Goal: Task Accomplishment & Management: Manage account settings

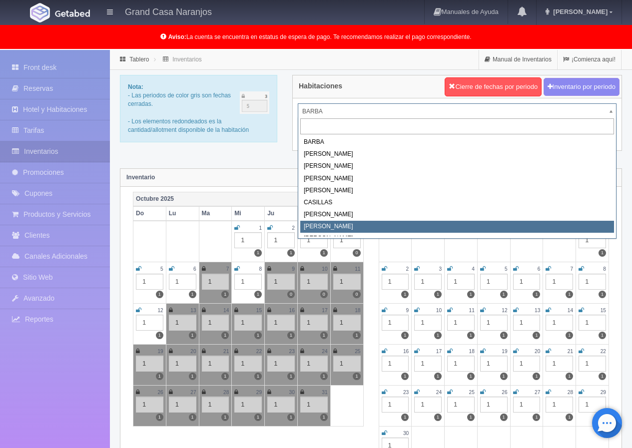
select select "2067"
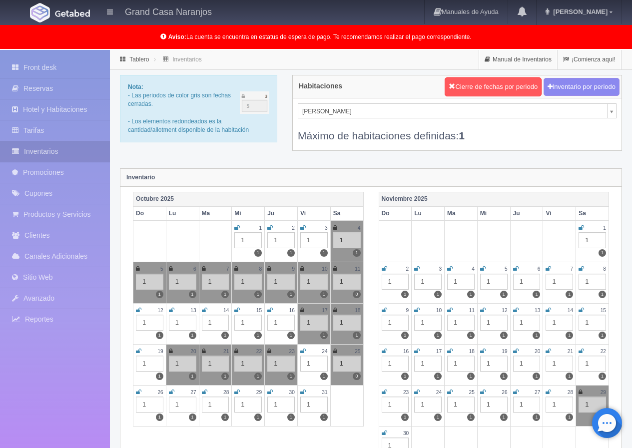
drag, startPoint x: 171, startPoint y: 310, endPoint x: 180, endPoint y: 306, distance: 10.1
click at [171, 309] on icon at bounding box center [171, 310] width 5 height 6
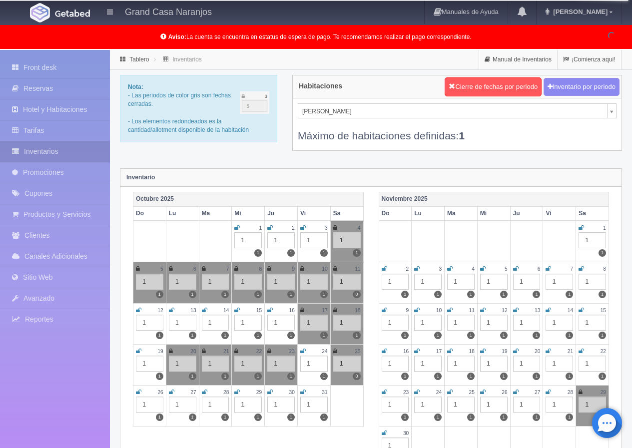
click at [170, 312] on icon at bounding box center [171, 310] width 5 height 6
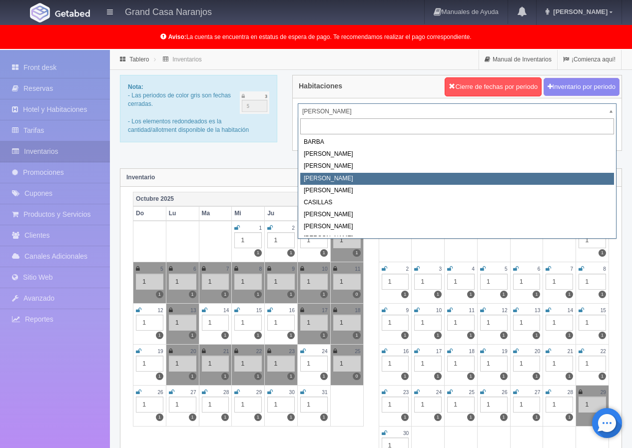
select select "2063"
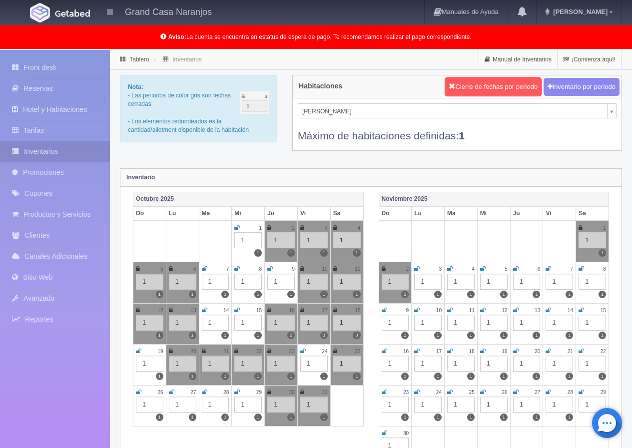
click at [170, 310] on icon at bounding box center [171, 310] width 4 height 6
